Goal: Task Accomplishment & Management: Use online tool/utility

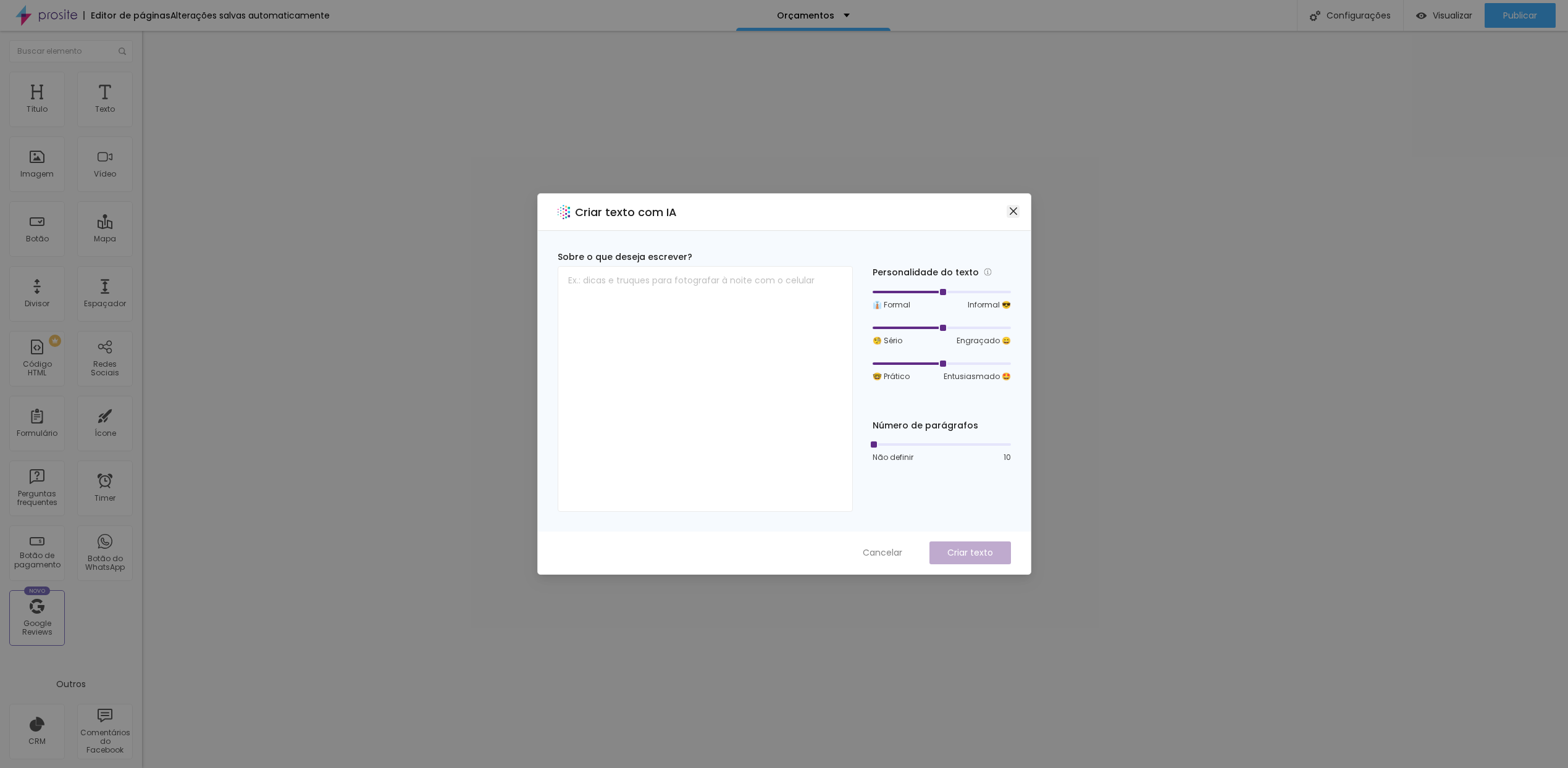
click at [1014, 211] on icon "close" at bounding box center [1013, 211] width 10 height 10
click at [632, 282] on textarea at bounding box center [705, 389] width 295 height 246
type textarea "Orçamento para Transmissão ao Vivo"
click at [990, 557] on p "Criar texto" at bounding box center [970, 553] width 45 height 13
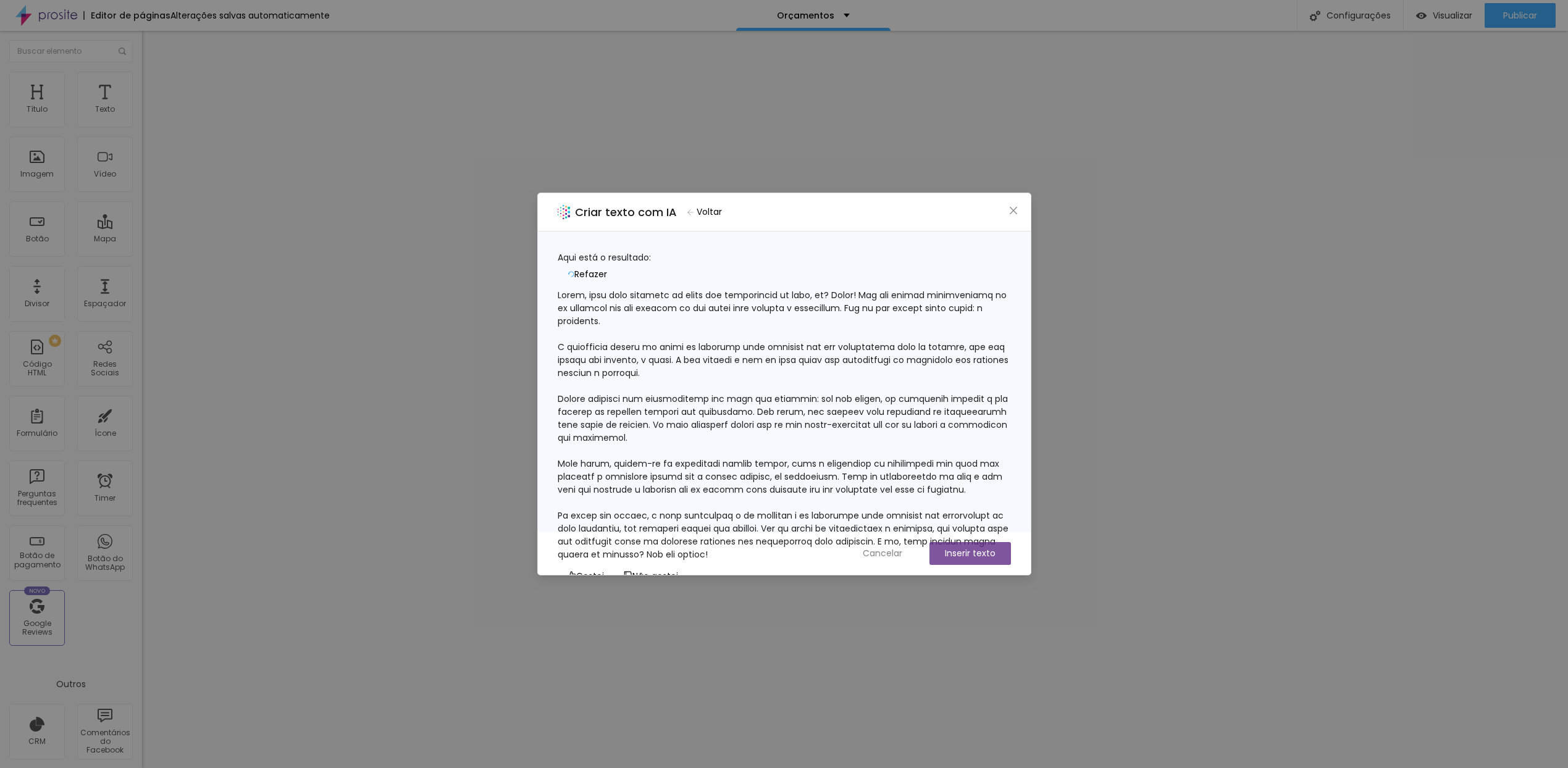
click at [631, 566] on button "Não gostei" at bounding box center [650, 575] width 74 height 19
click at [649, 632] on div "Criar texto com IA Voltar Aqui está o resultado: Refazer Gostei Não gostei Copi…" at bounding box center [784, 384] width 1568 height 768
click at [878, 554] on span "Cancelar" at bounding box center [882, 554] width 40 height 13
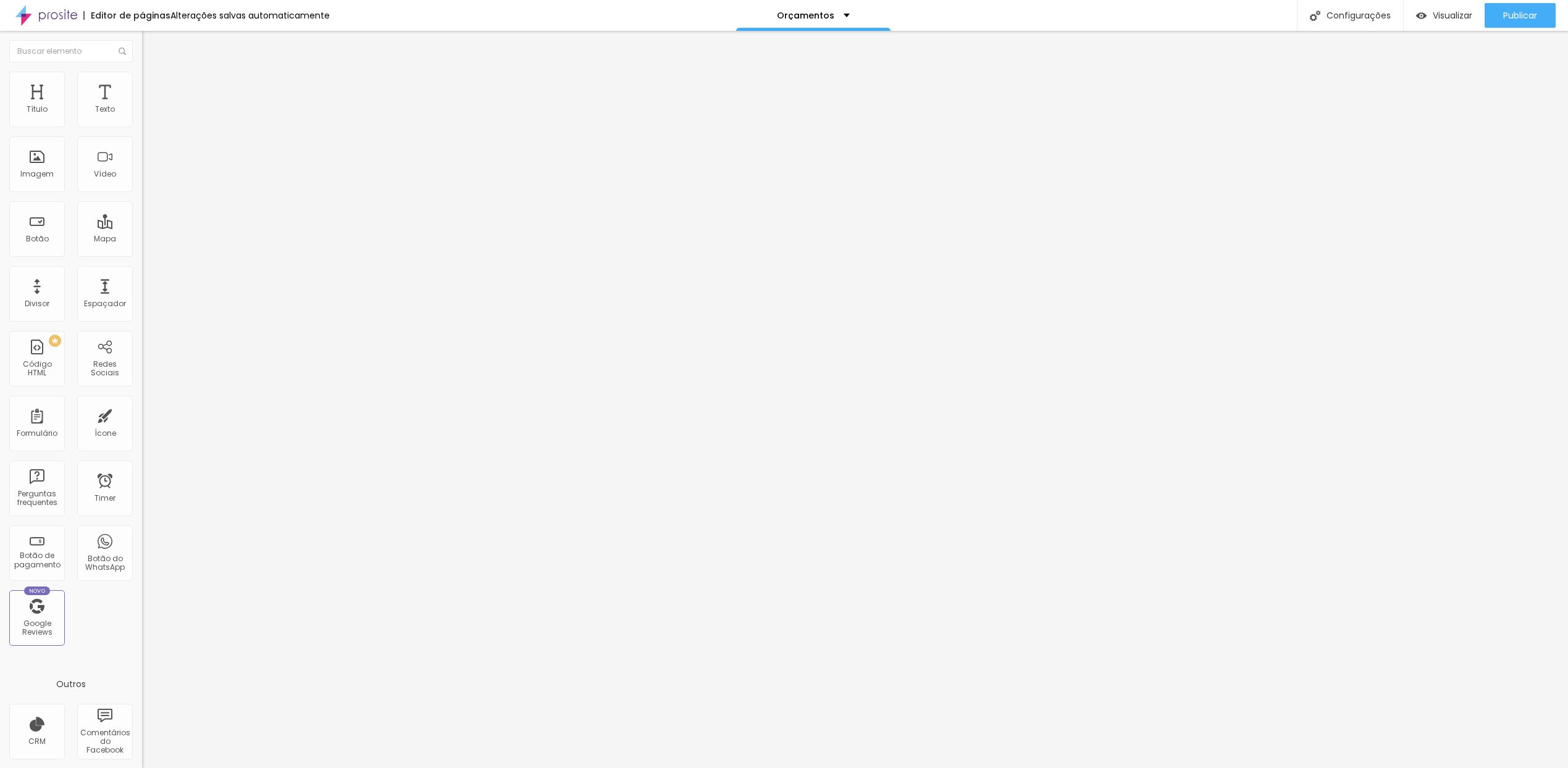
click at [142, 79] on img at bounding box center [148, 77] width 11 height 11
click at [142, 70] on img at bounding box center [148, 65] width 11 height 11
click at [151, 42] on img "button" at bounding box center [156, 45] width 10 height 10
click at [53, 17] on img at bounding box center [46, 15] width 62 height 31
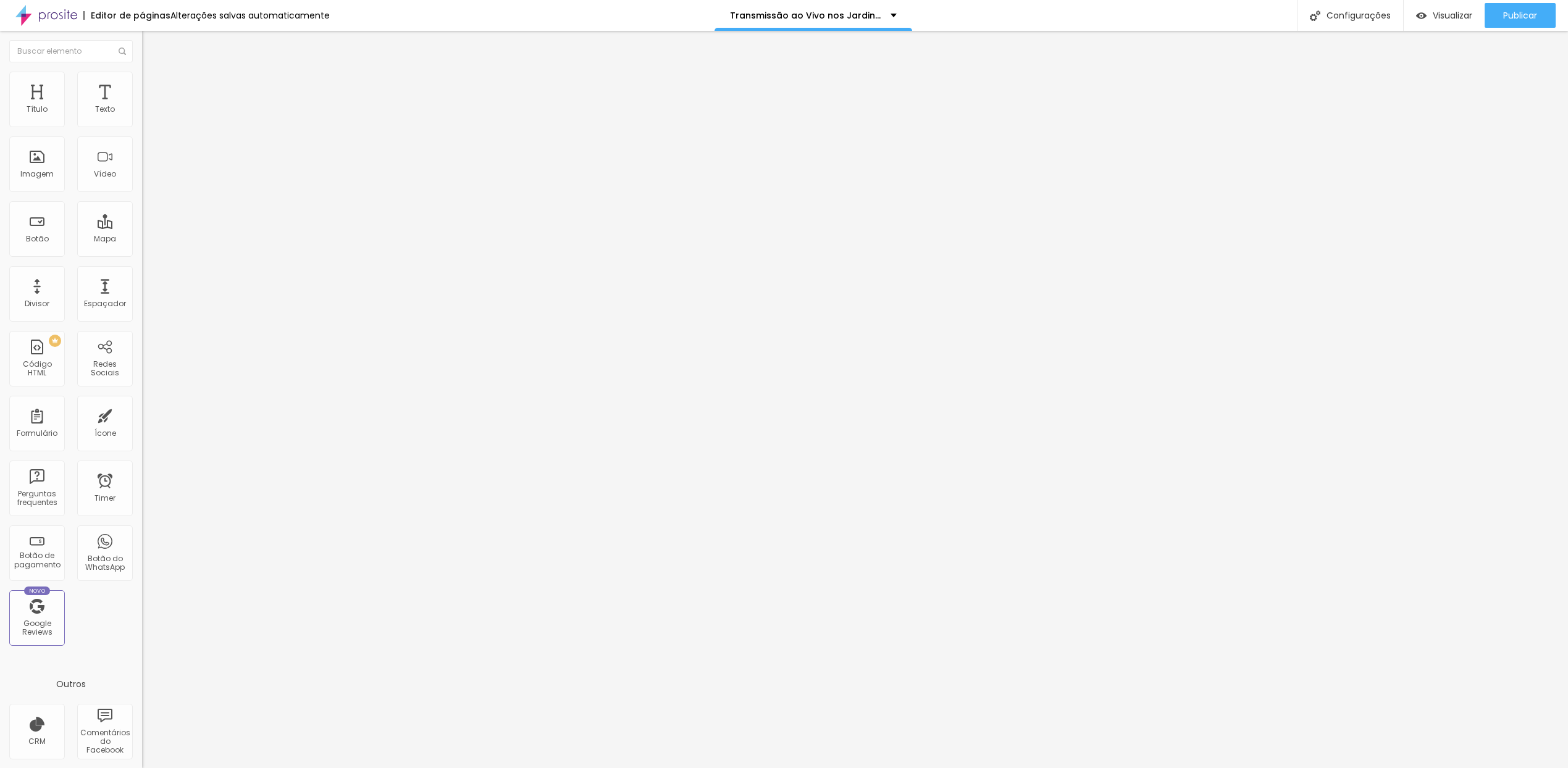
click at [142, 80] on li "Avançado" at bounding box center [212, 77] width 142 height 12
click at [142, 70] on img at bounding box center [148, 65] width 11 height 11
click at [142, 106] on img at bounding box center [146, 102] width 7 height 7
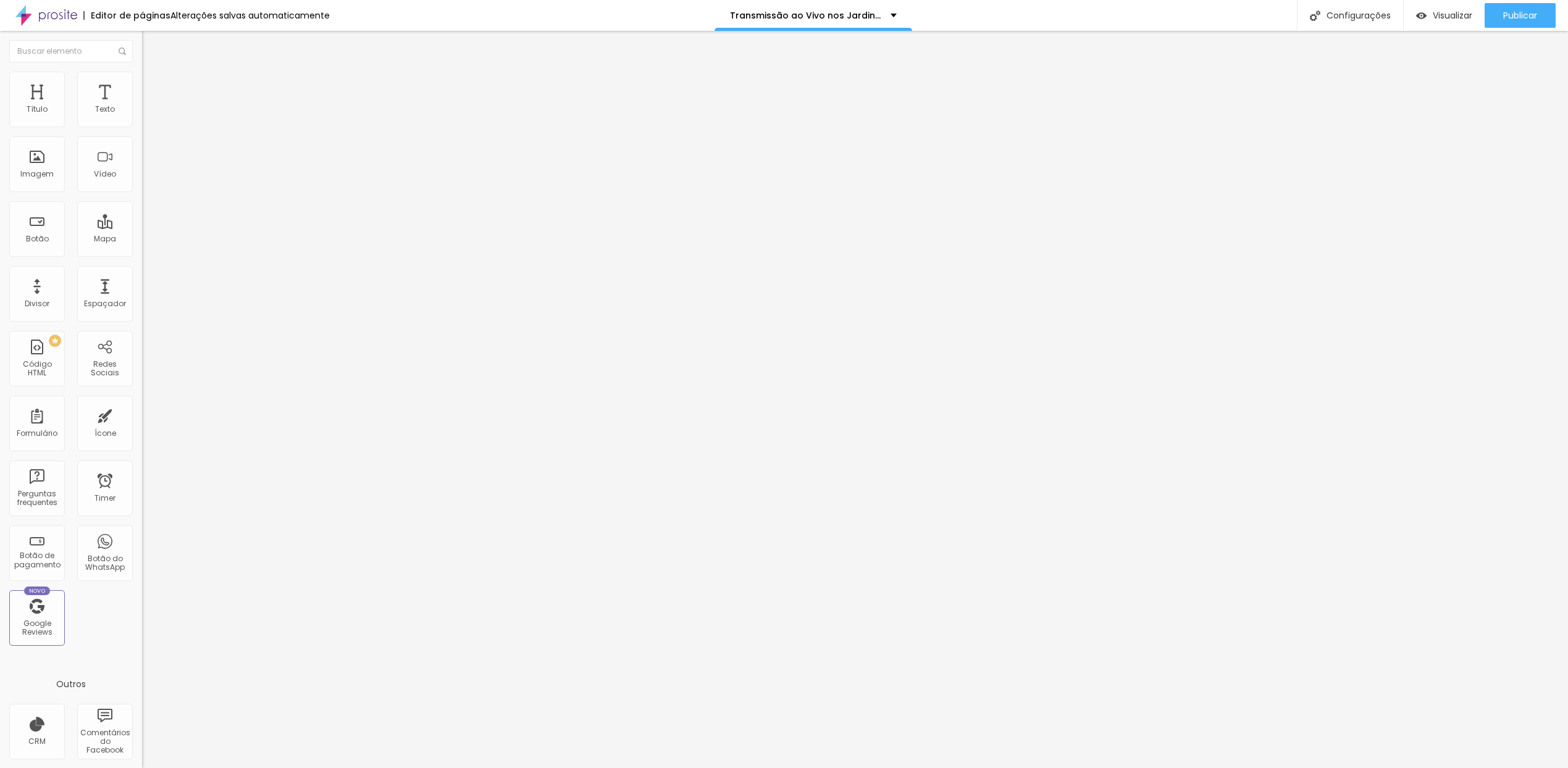
drag, startPoint x: 569, startPoint y: 234, endPoint x: 820, endPoint y: 588, distance: 434.0
click at [142, 108] on div "68453 caracteres" at bounding box center [212, 98] width 142 height 16
click at [142, 106] on img at bounding box center [146, 102] width 7 height 7
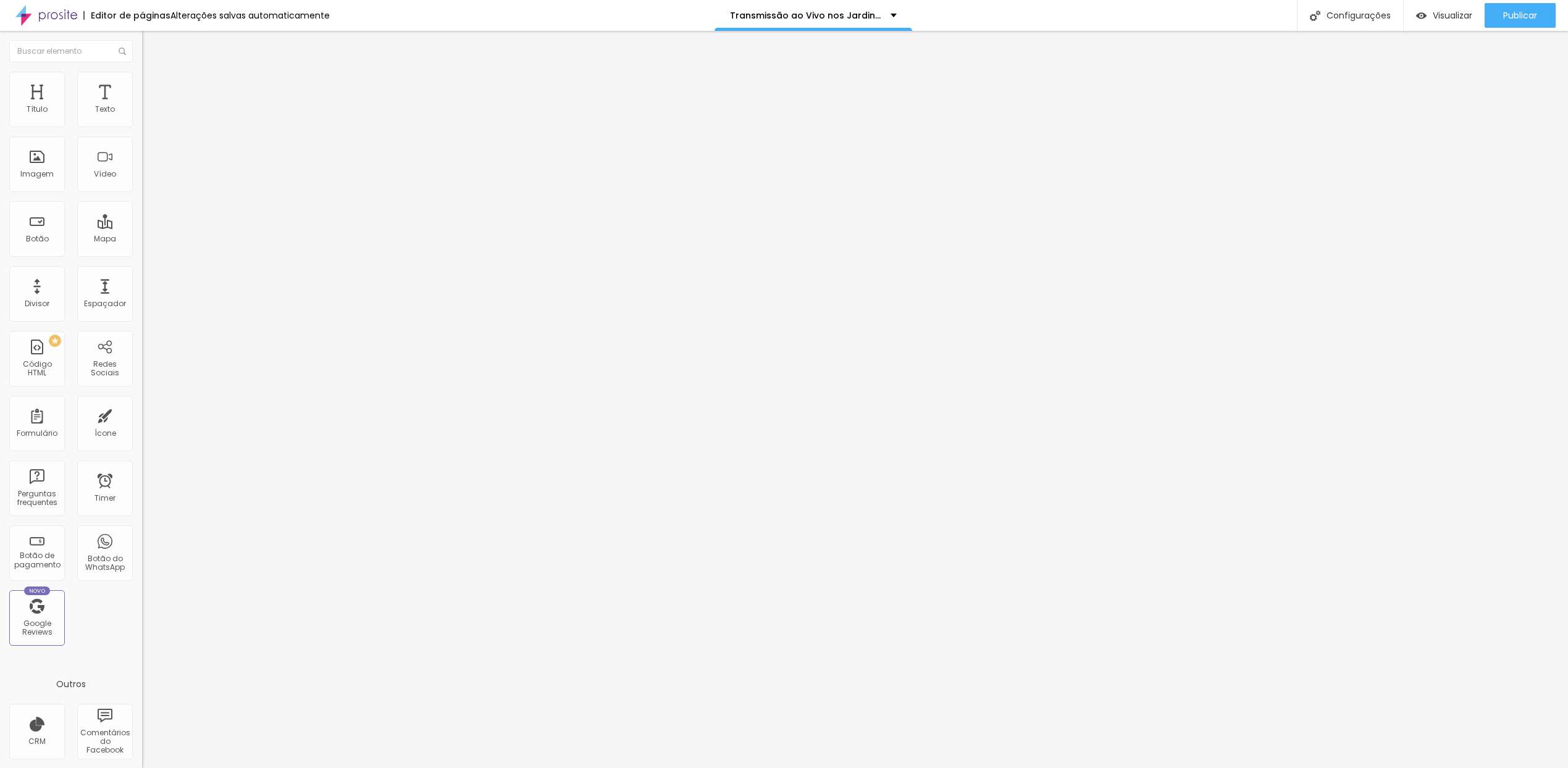
drag, startPoint x: 919, startPoint y: 501, endPoint x: 569, endPoint y: 214, distance: 452.6
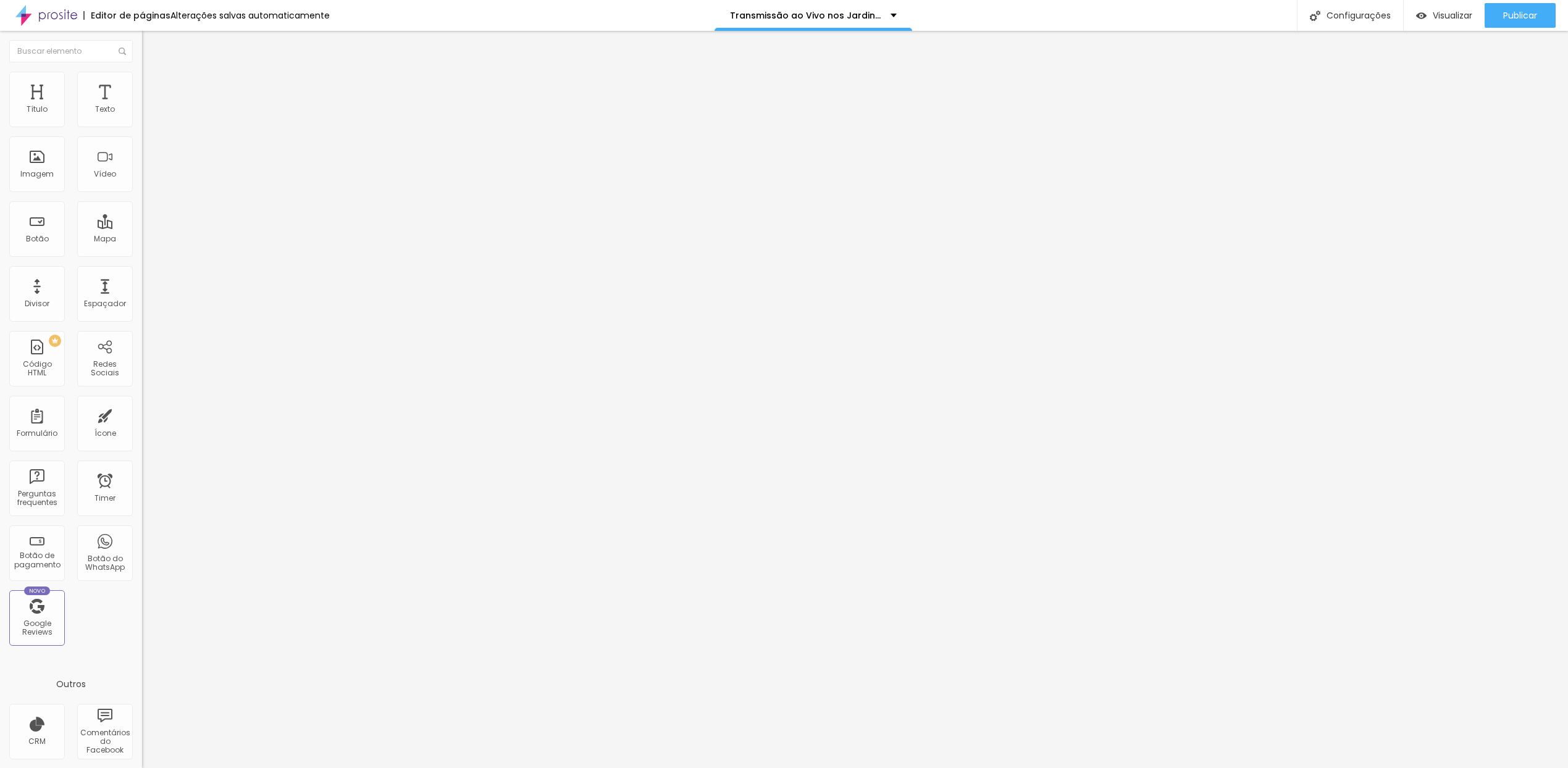
drag, startPoint x: 584, startPoint y: 245, endPoint x: 699, endPoint y: 586, distance: 359.9
click at [142, 74] on li "Avançado" at bounding box center [212, 77] width 142 height 12
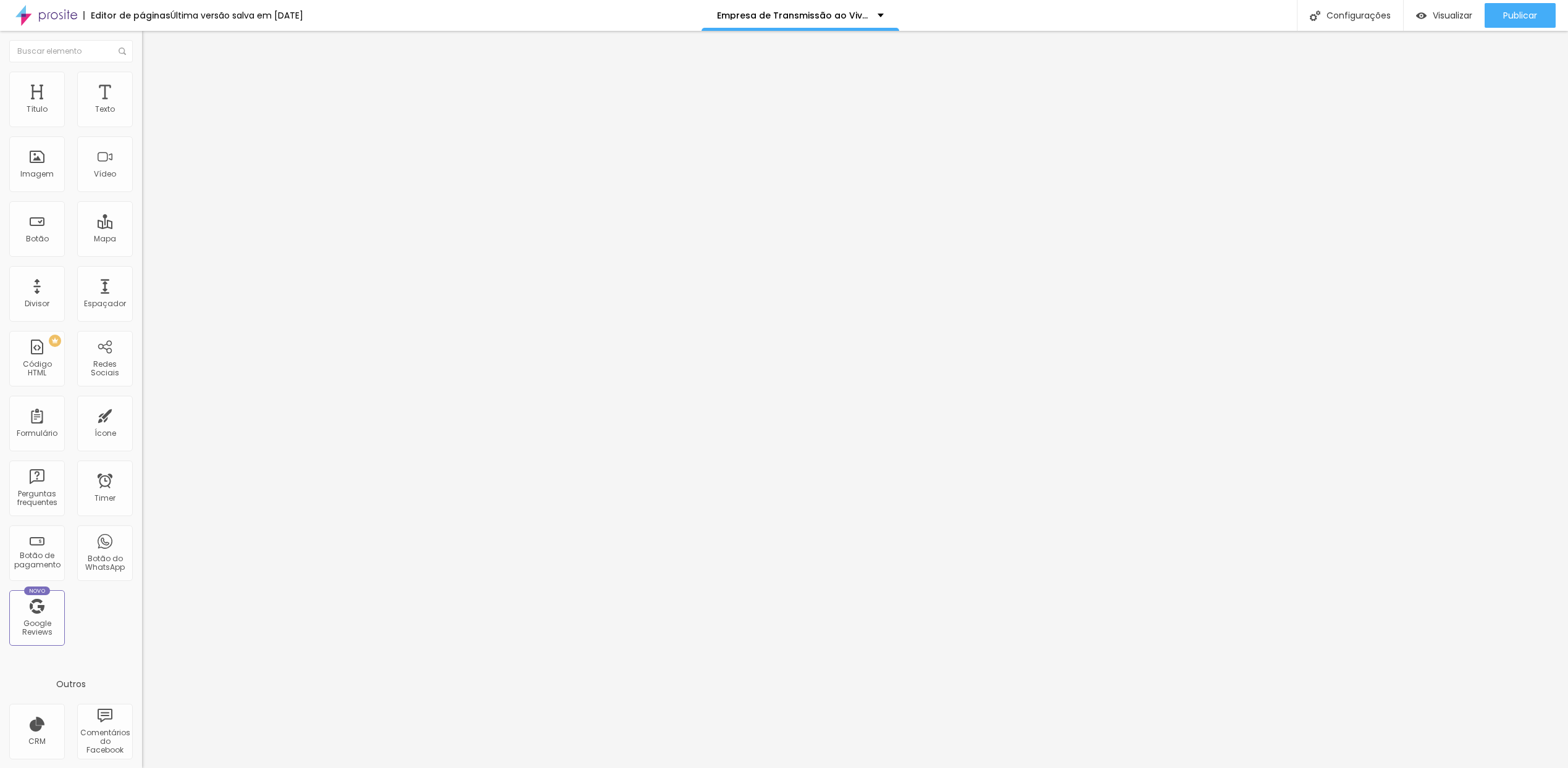
click at [151, 45] on div "Editar Código HTML" at bounding box center [201, 45] width 101 height 10
click at [151, 45] on img "button" at bounding box center [156, 45] width 10 height 10
click at [37, 178] on div "Imagem" at bounding box center [37, 173] width 33 height 8
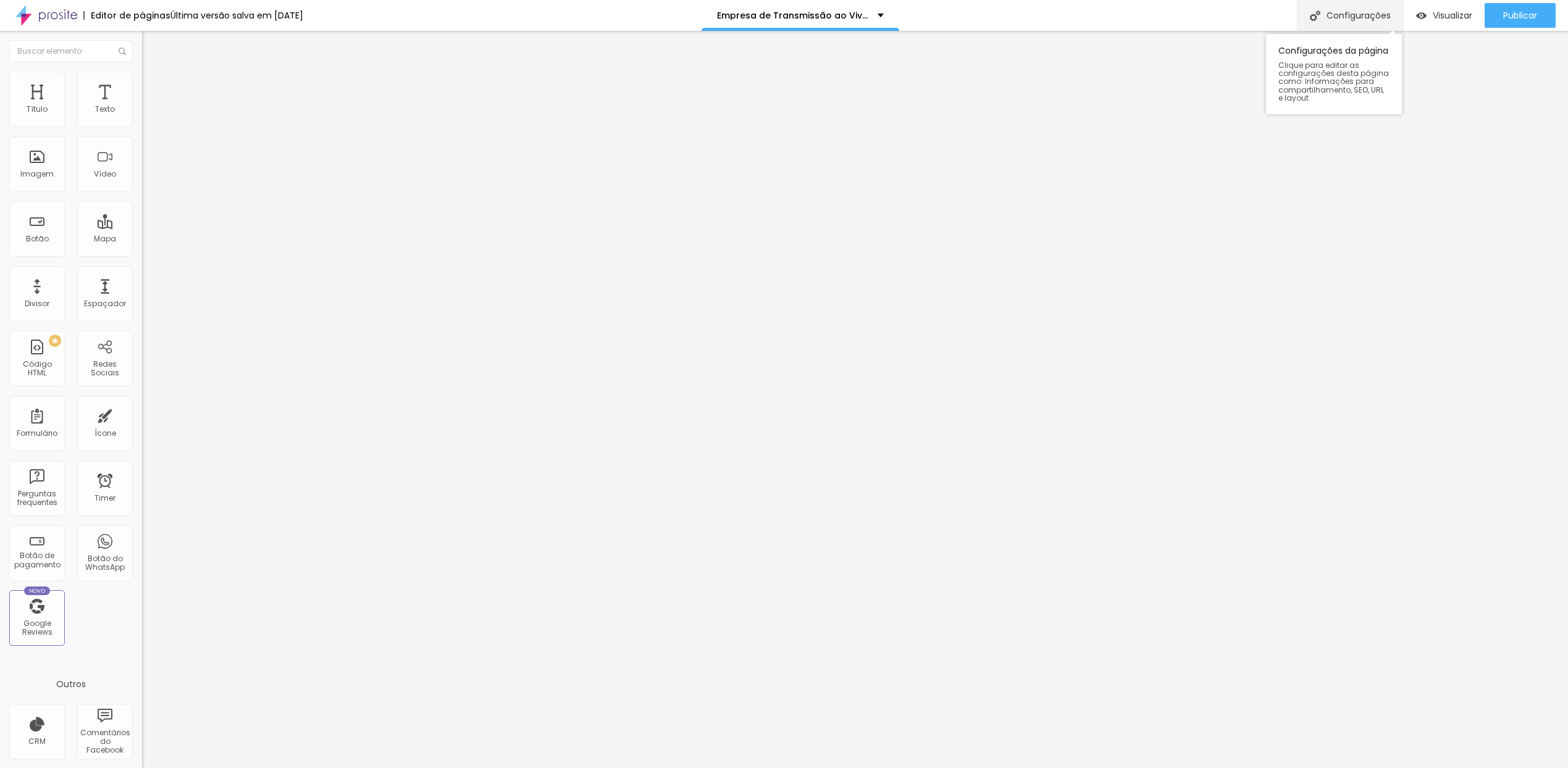
click at [1330, 23] on div "Configurações" at bounding box center [1349, 15] width 106 height 31
click at [1007, 767] on div at bounding box center [784, 781] width 1568 height 11
click at [142, 38] on button "Editar Código HTML" at bounding box center [212, 45] width 142 height 29
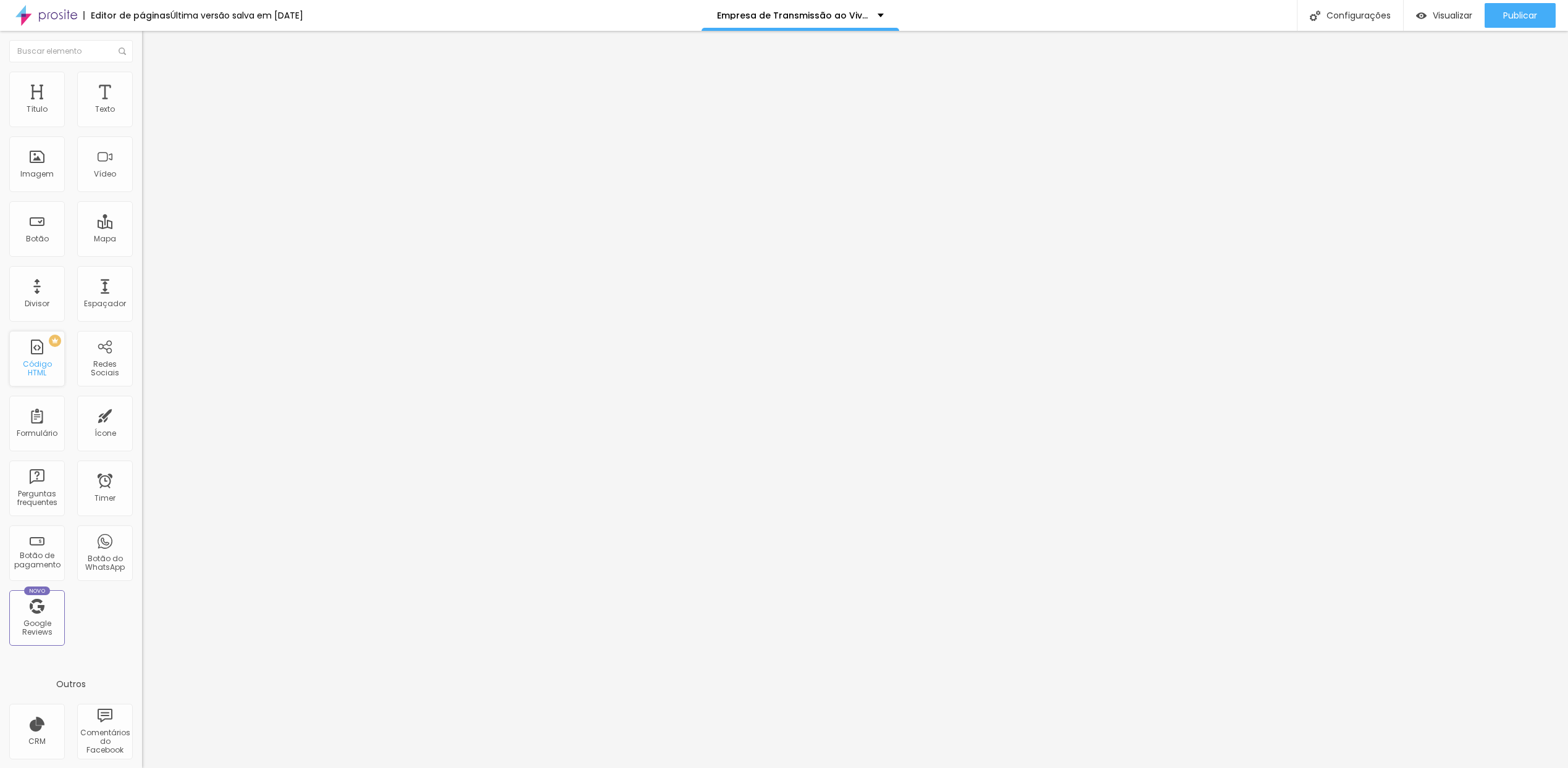
click at [47, 363] on div "PREMIUM Código HTML" at bounding box center [37, 359] width 56 height 56
click at [36, 362] on div "PREMIUM Código HTML" at bounding box center [37, 359] width 56 height 56
click at [41, 416] on div "Formulário" at bounding box center [37, 424] width 56 height 56
click at [1446, 16] on span "Visualizar" at bounding box center [1452, 15] width 40 height 10
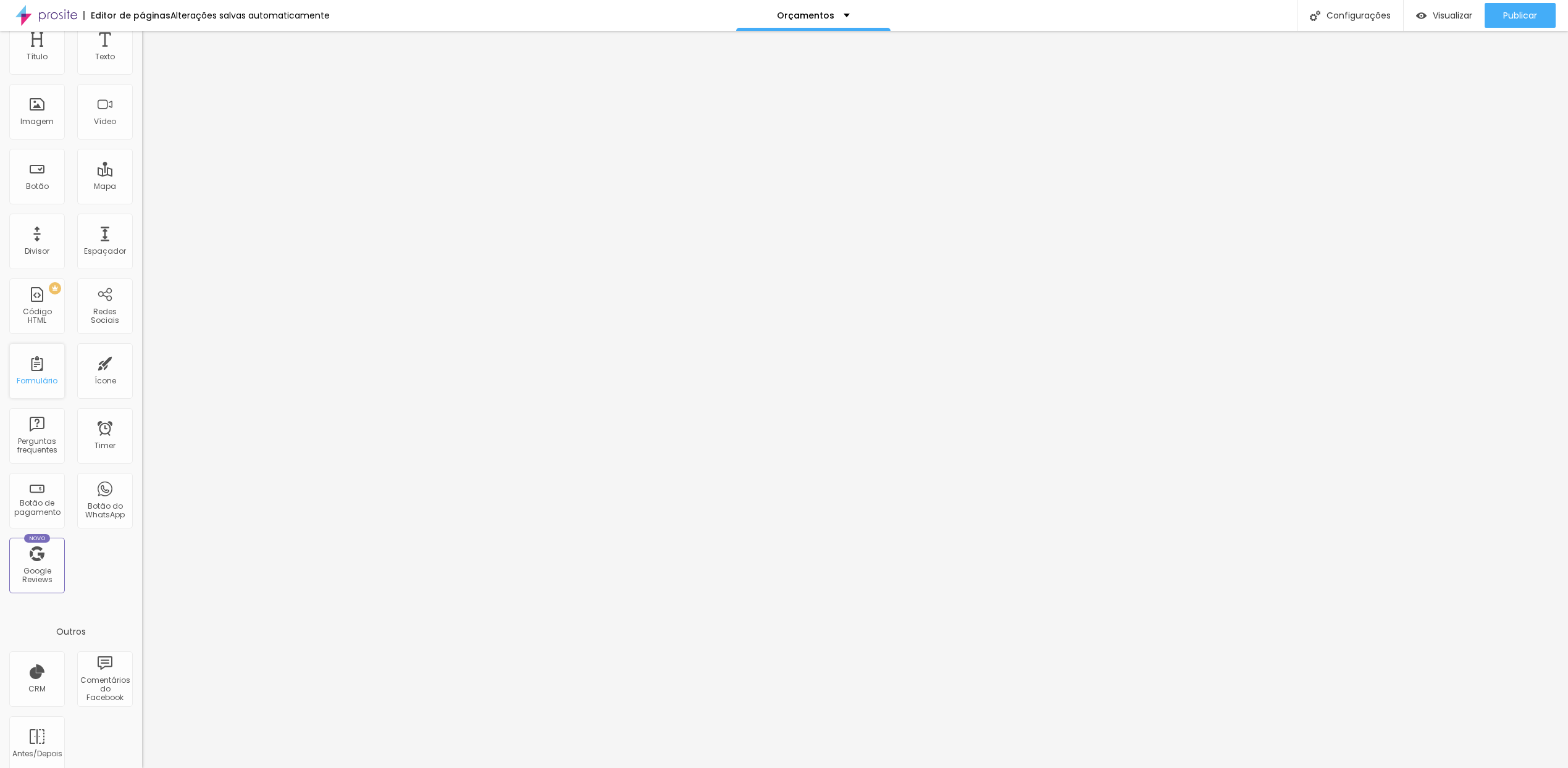
scroll to position [68, 0]
click at [39, 372] on div "Formulário" at bounding box center [37, 367] width 41 height 8
